Goal: Task Accomplishment & Management: Manage account settings

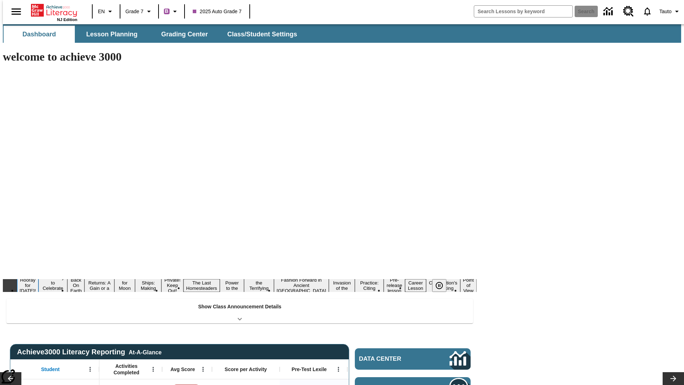
click at [38, 276] on button "Hooray for [DATE]!" at bounding box center [27, 284] width 21 height 17
click at [442, 281] on icon "Pause" at bounding box center [439, 285] width 9 height 9
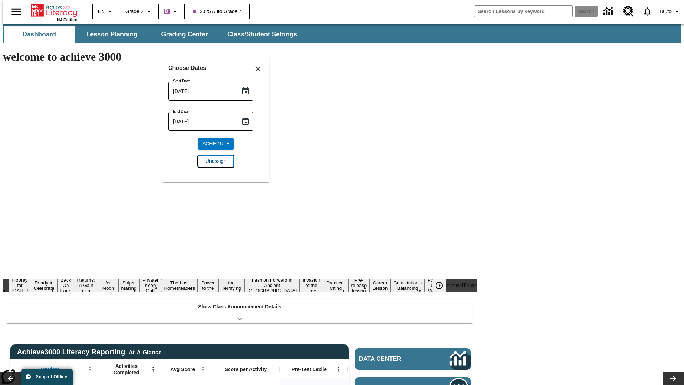
click at [216, 161] on span "Unassign" at bounding box center [216, 160] width 21 height 7
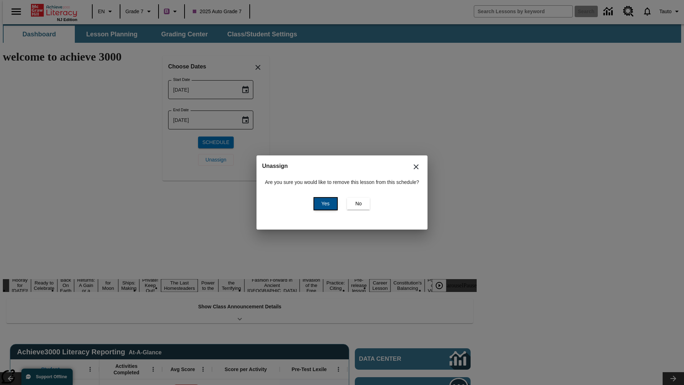
click at [324, 203] on span "Yes" at bounding box center [325, 203] width 8 height 7
